Goal: Task Accomplishment & Management: Complete application form

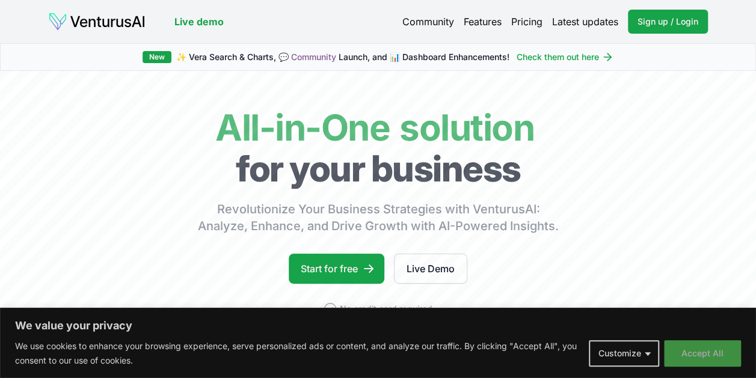
click at [705, 345] on button "Accept All" at bounding box center [702, 353] width 77 height 26
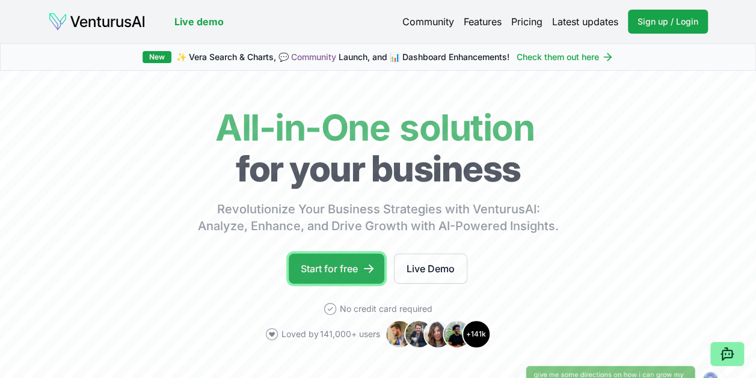
click at [355, 265] on link "Start for free" at bounding box center [337, 269] width 96 height 30
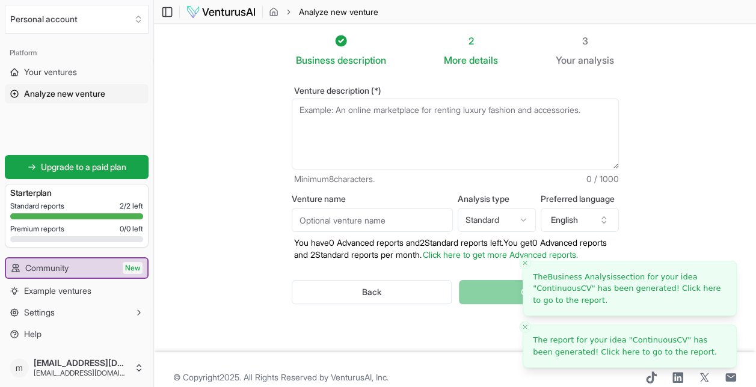
click at [660, 342] on span "ContinuousCV" at bounding box center [659, 339] width 55 height 9
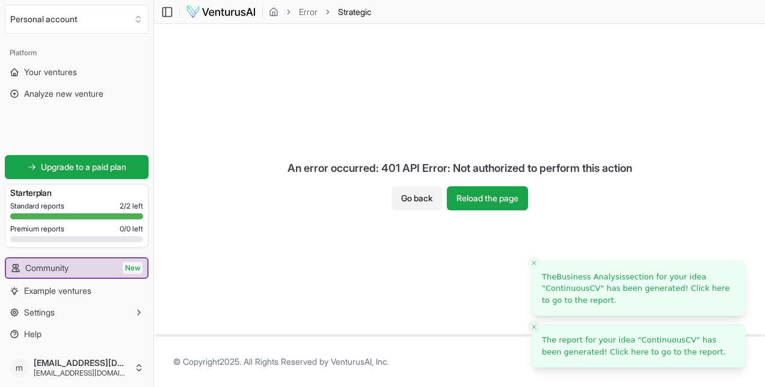
click at [607, 343] on span "The report for your idea " ContinuousCV " has been generated! Click here to go …" at bounding box center [634, 345] width 184 height 21
click at [646, 352] on span "The report for your idea " ContinuousCV " has been generated! Click here to go …" at bounding box center [634, 345] width 184 height 21
click at [649, 287] on span "The Business Analysis section for your idea " ContinuousCV " has been generated…" at bounding box center [636, 288] width 188 height 32
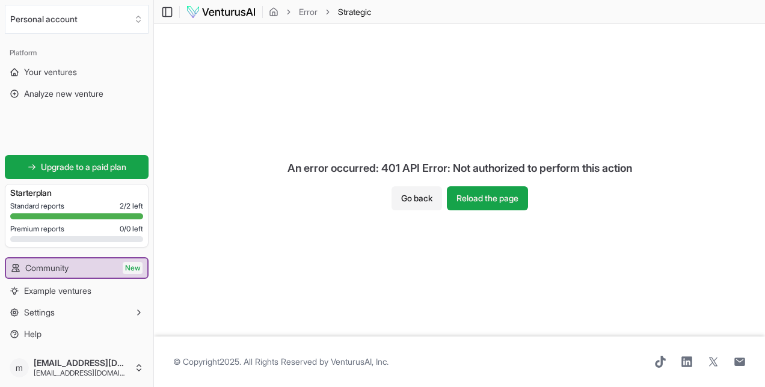
click at [710, 94] on div "An error occurred: 401 API Error: Not authorized to perform this action Go back…" at bounding box center [459, 180] width 611 height 313
click at [468, 198] on button "Reload the page" at bounding box center [487, 198] width 81 height 24
click at [416, 200] on button "Go back" at bounding box center [416, 198] width 51 height 24
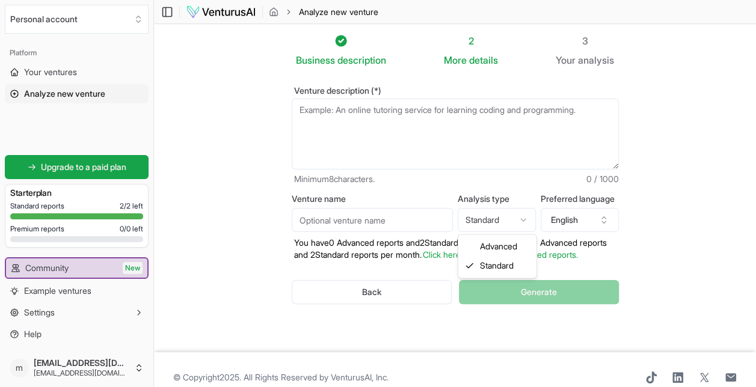
click at [515, 221] on html "We value your privacy We use cookies to enhance your browsing experience, serve…" at bounding box center [378, 193] width 756 height 387
click at [684, 218] on section "Business description 2 More details 3 Your analysis Venture description (*) Min…" at bounding box center [455, 188] width 602 height 328
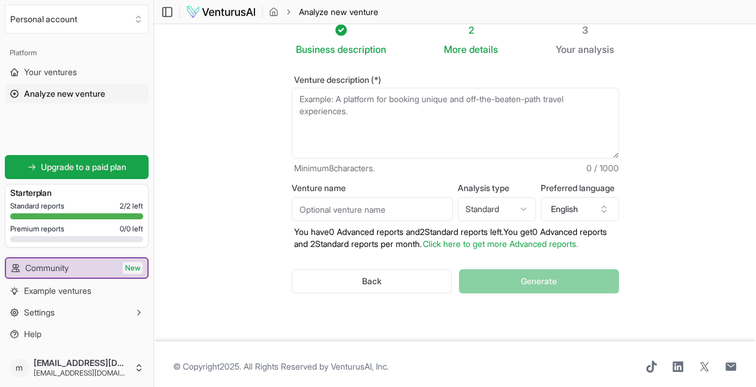
scroll to position [27, 0]
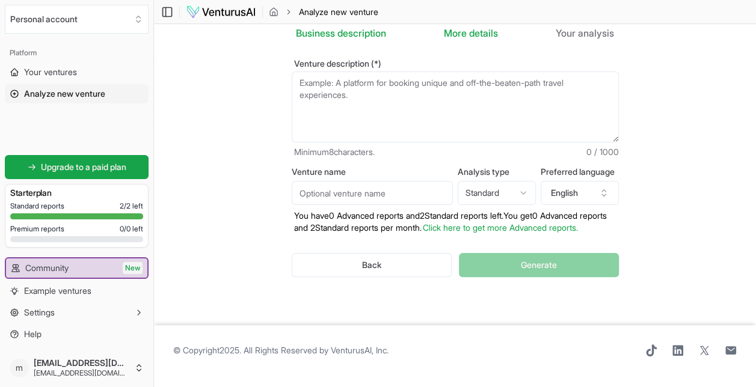
click at [547, 273] on div "Back Generate" at bounding box center [455, 265] width 327 height 63
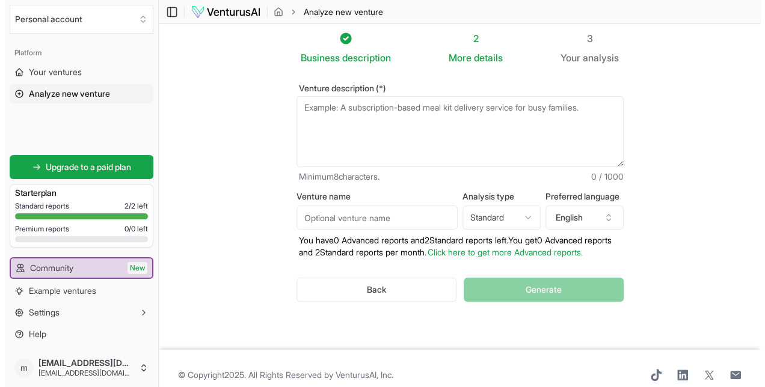
scroll to position [0, 0]
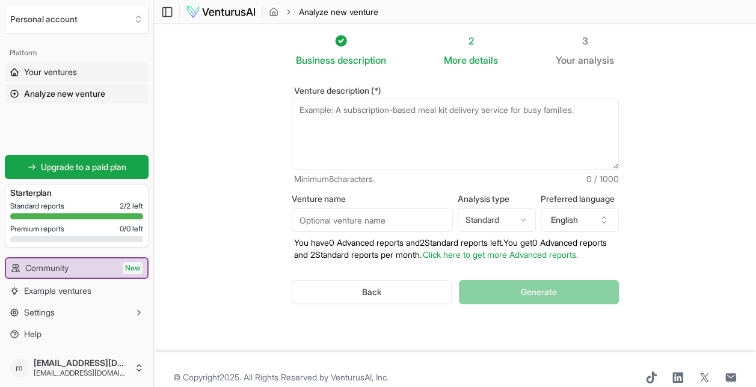
click at [88, 68] on link "Your ventures" at bounding box center [77, 72] width 144 height 19
